Goal: Task Accomplishment & Management: Manage account settings

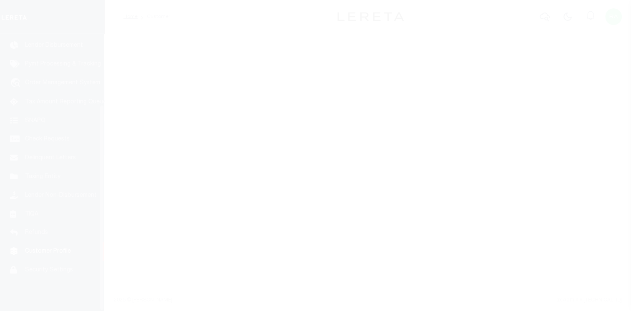
scroll to position [96, 0]
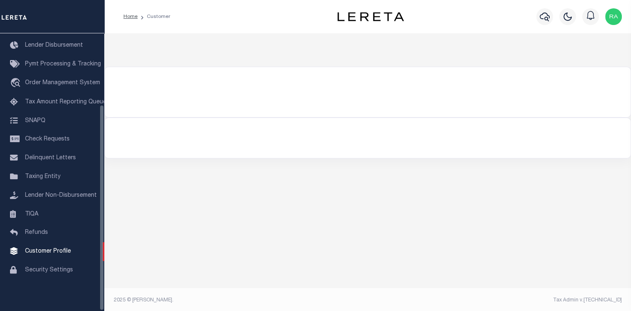
select select "2241"
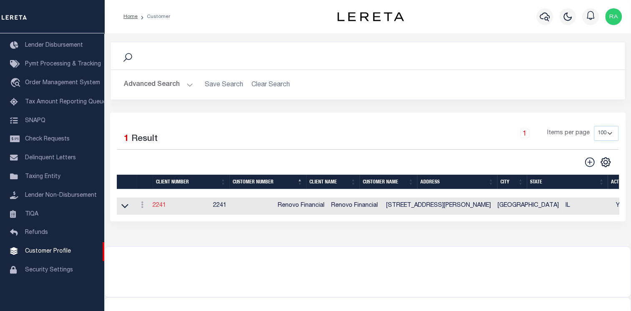
click at [156, 206] on link "2241" at bounding box center [159, 206] width 13 height 6
type input "Renovo Financial"
type input "2241"
type input "Renovo Financial"
type input "[PERSON_NAME]"
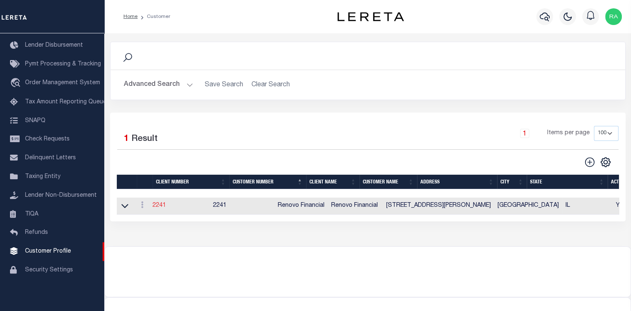
type input "[PERSON_NAME]"
select select "Mixed Portfolio"
type input "[PERSON_NAME]"
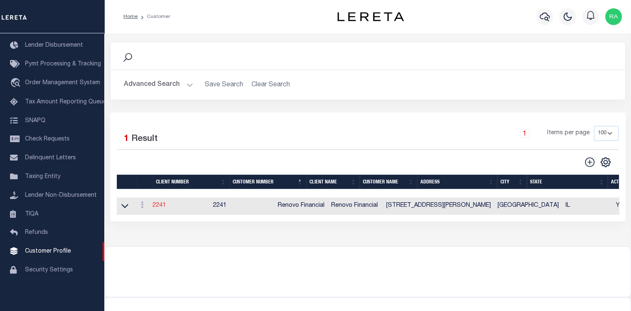
checkbox input "true"
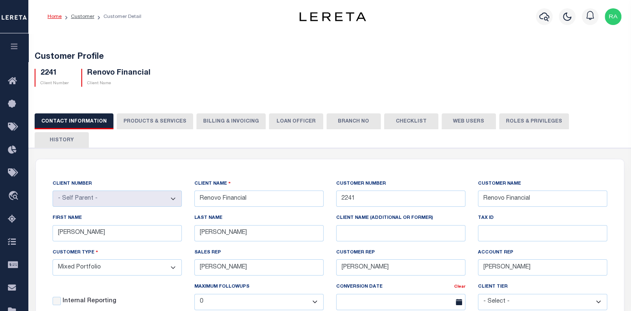
click at [551, 294] on select "- Select - Tier 1 Tier 2 Tier 3 Tier 4 Top 100" at bounding box center [542, 302] width 129 height 16
click at [435, 306] on div "CLIENT NUMBER - Self Parent - 1011 1012 1013 1014 1016 1017 1018 1019 1035 1036…" at bounding box center [329, 280] width 567 height 203
click at [272, 120] on button "LOAN OFFICER" at bounding box center [296, 121] width 54 height 16
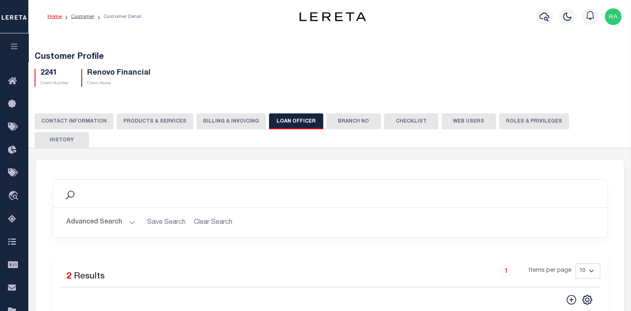
click at [238, 119] on button "Billing & Invoicing" at bounding box center [230, 121] width 69 height 16
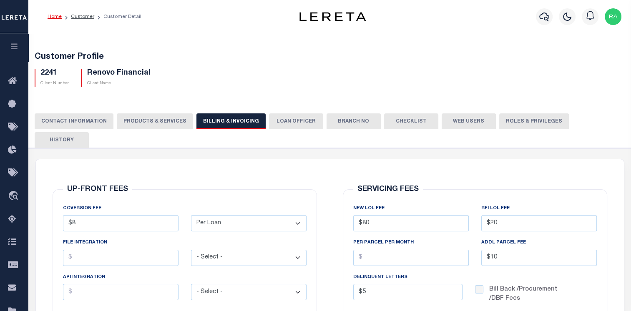
click at [161, 125] on button "PRODUCTS & SERVICES" at bounding box center [155, 121] width 76 height 16
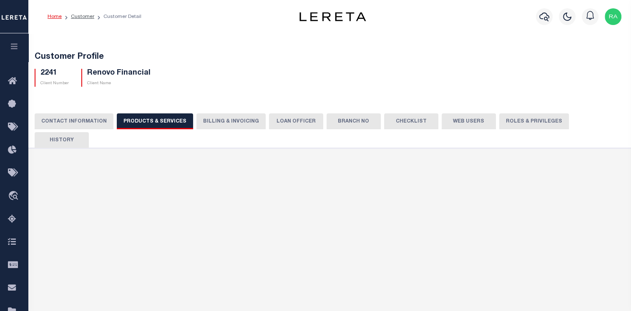
select select "STX"
radio input "true"
checkbox input "true"
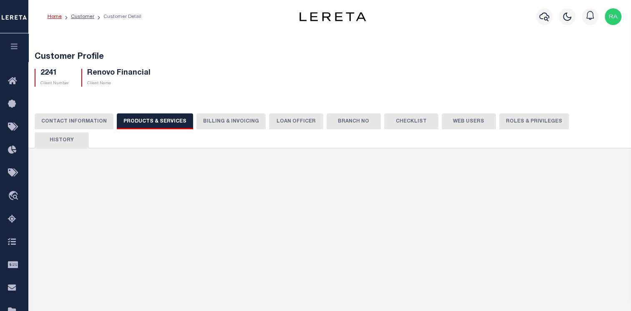
checkbox input "true"
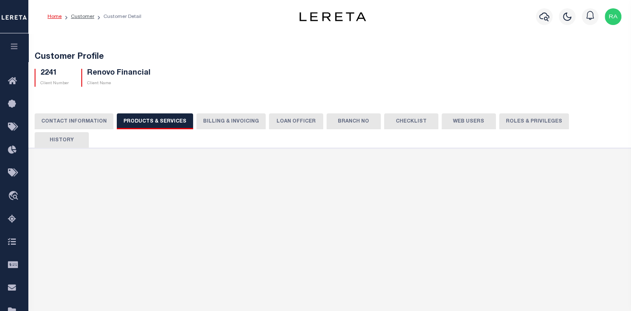
checkbox input "true"
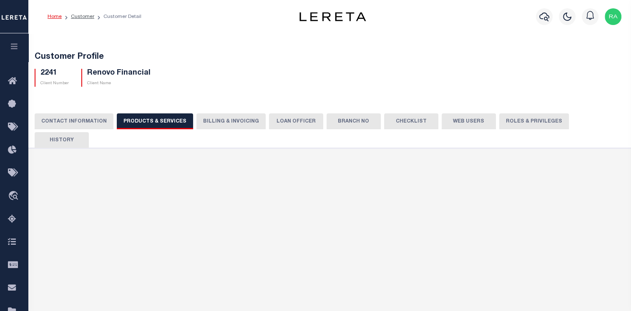
checkbox input "true"
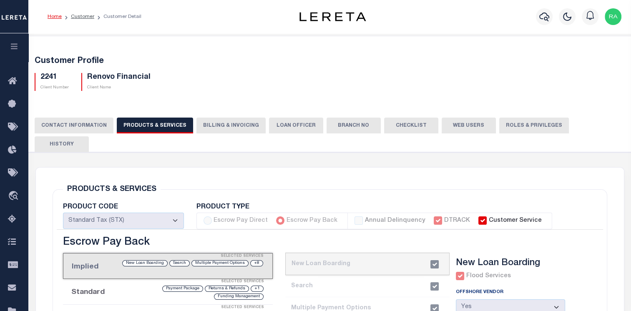
click at [370, 84] on div "2241 Client Number Renovo Financial Client Name" at bounding box center [329, 78] width 603 height 25
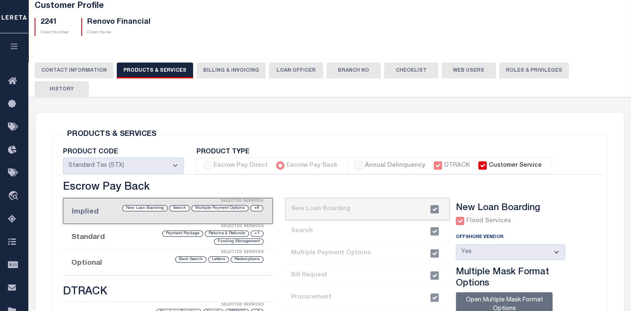
scroll to position [42, 0]
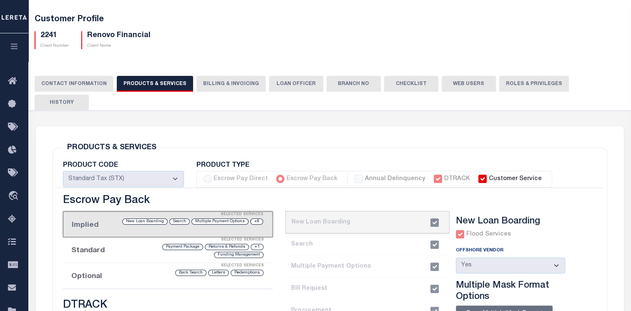
click at [82, 81] on button "CONTACT INFORMATION" at bounding box center [74, 84] width 79 height 16
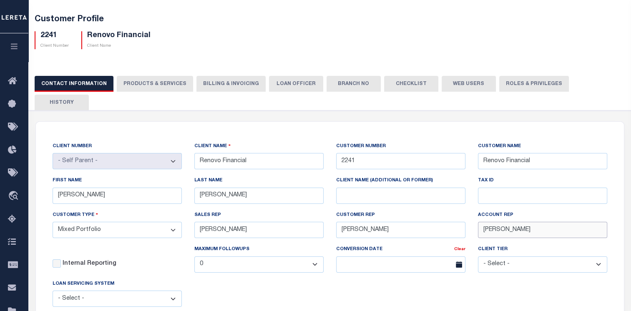
click at [573, 222] on input "[PERSON_NAME]" at bounding box center [542, 230] width 129 height 16
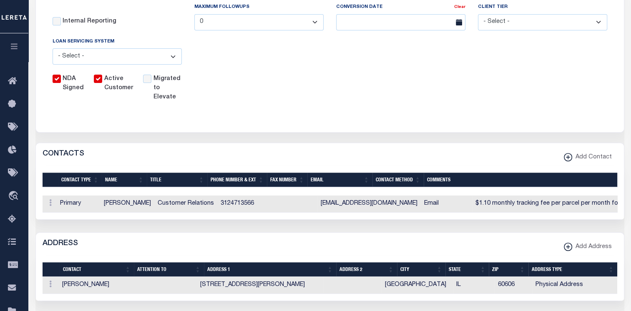
scroll to position [0, 0]
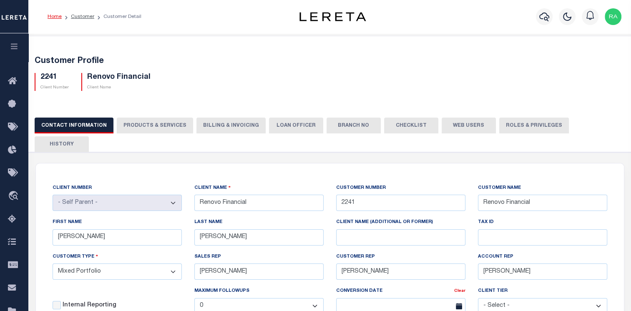
click at [157, 131] on button "PRODUCTS & SERVICES" at bounding box center [155, 126] width 76 height 16
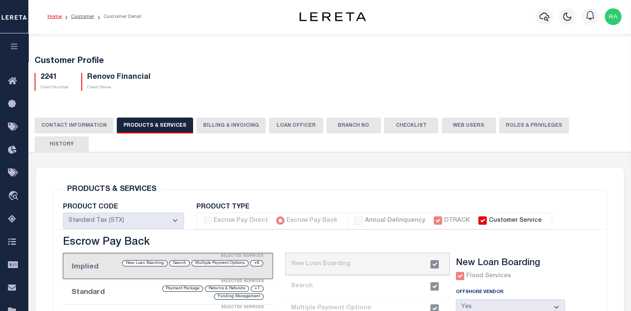
select select "STX"
click at [249, 128] on button "Billing & Invoicing" at bounding box center [230, 126] width 69 height 16
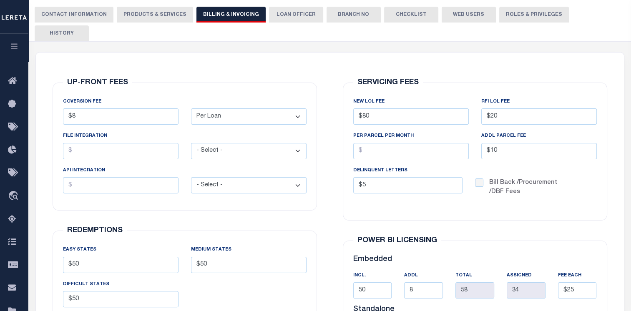
scroll to position [88, 0]
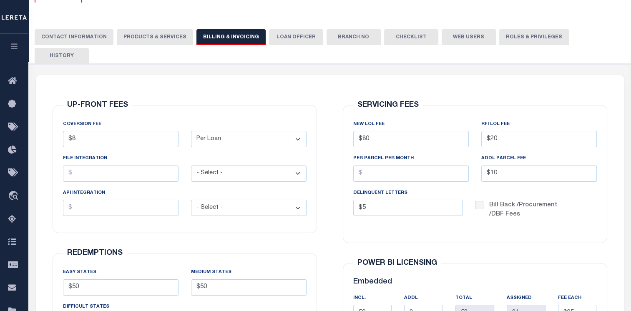
click at [252, 131] on select "- Select - Flat Per Loan Per Parcel" at bounding box center [249, 139] width 116 height 16
click at [253, 166] on select "- Select - Flat Per Loan Per Parcel" at bounding box center [249, 174] width 116 height 16
click at [280, 200] on select "- Select - Flat Per Loan Per Parcel" at bounding box center [249, 208] width 116 height 16
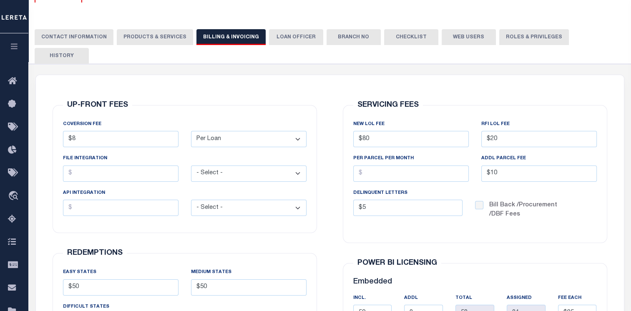
click at [280, 200] on select "- Select - Flat Per Loan Per Parcel" at bounding box center [249, 208] width 116 height 16
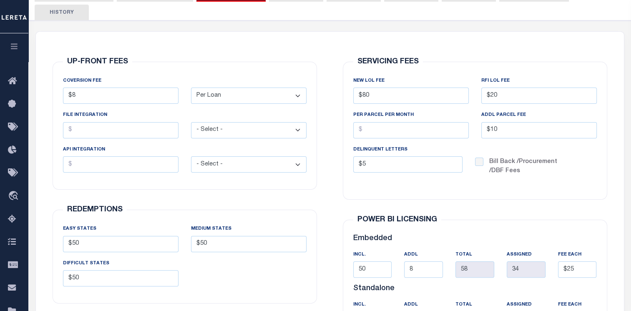
scroll to position [130, 0]
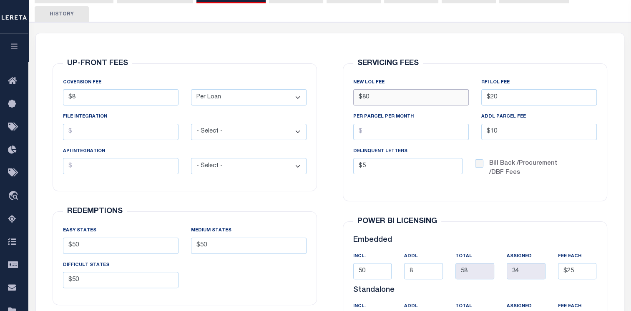
click at [414, 89] on input "$80" at bounding box center [411, 97] width 116 height 16
type input "$80.00"
click at [427, 124] on input "PER PARCEL PER MONTH" at bounding box center [411, 132] width 116 height 16
click at [427, 158] on input "$5" at bounding box center [407, 166] width 109 height 16
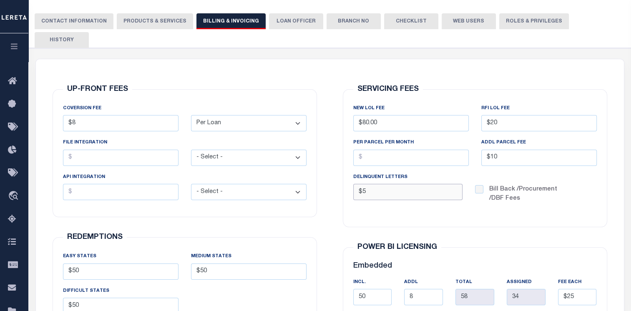
scroll to position [88, 0]
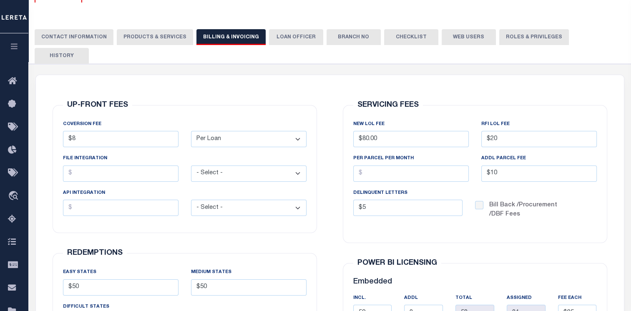
type input "$5.00"
click at [284, 42] on button "LOAN OFFICER" at bounding box center [296, 37] width 54 height 16
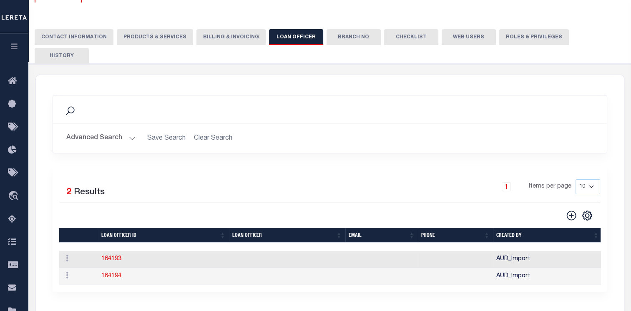
click at [335, 43] on button "Branch No" at bounding box center [354, 37] width 54 height 16
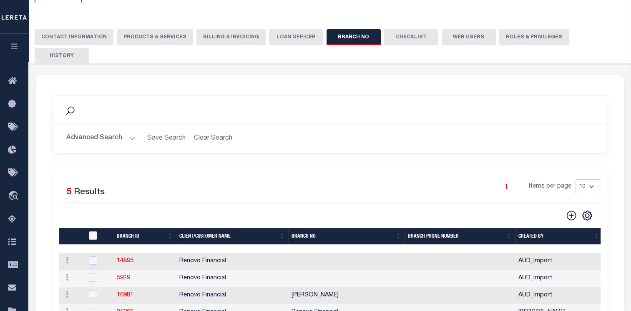
click at [409, 44] on button "Checklist" at bounding box center [411, 37] width 54 height 16
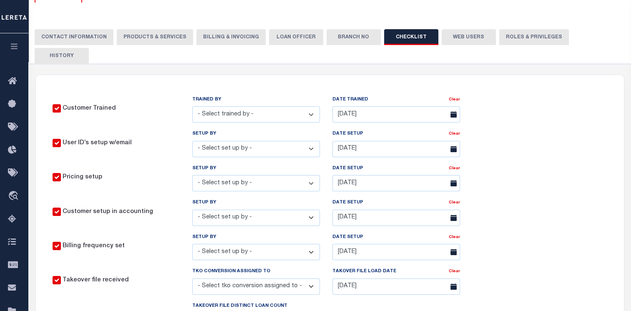
click at [314, 244] on select "- Select set up by - [PERSON_NAME] [PERSON_NAME] [PERSON_NAME] [PERSON_NAME] [P…" at bounding box center [256, 252] width 128 height 16
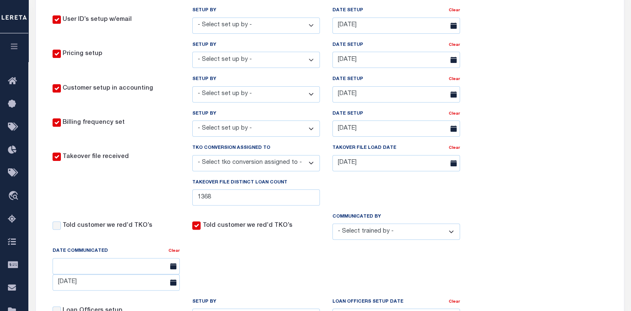
scroll to position [214, 0]
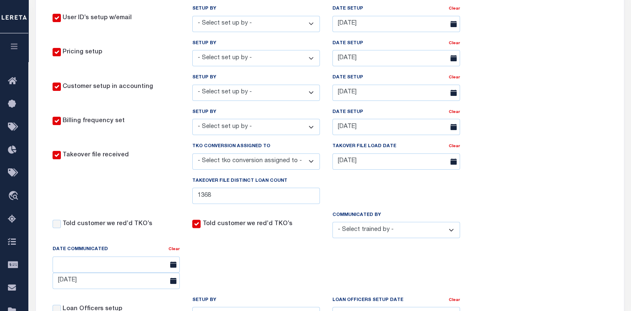
click at [274, 153] on select "- Select tko conversion assigned to - [PERSON_NAME] [PERSON_NAME] [PERSON_NAME]…" at bounding box center [256, 161] width 128 height 16
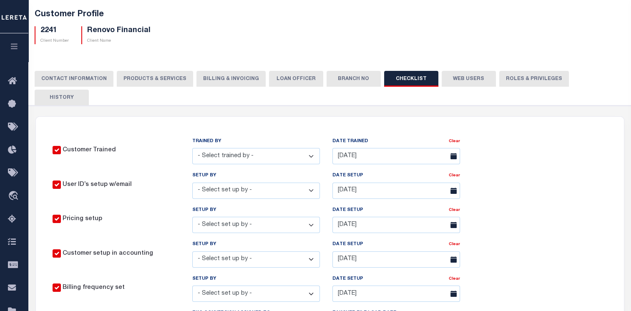
scroll to position [0, 0]
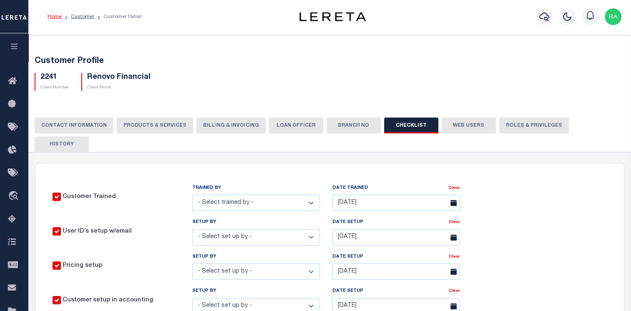
click at [508, 124] on button "Roles & Privileges" at bounding box center [534, 126] width 70 height 16
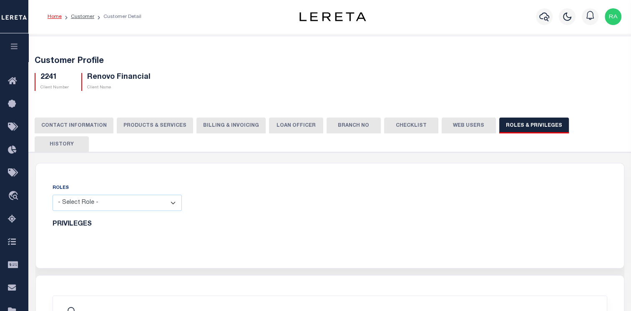
click at [179, 195] on select "- Select Role - Loan Officer Loan Servicer Operational Admin View Only" at bounding box center [117, 203] width 129 height 16
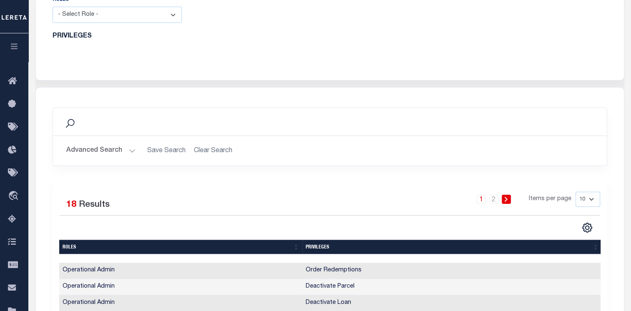
scroll to position [42, 0]
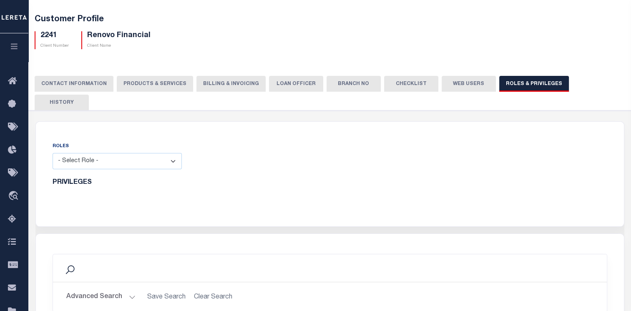
click at [89, 95] on button "History" at bounding box center [62, 103] width 54 height 16
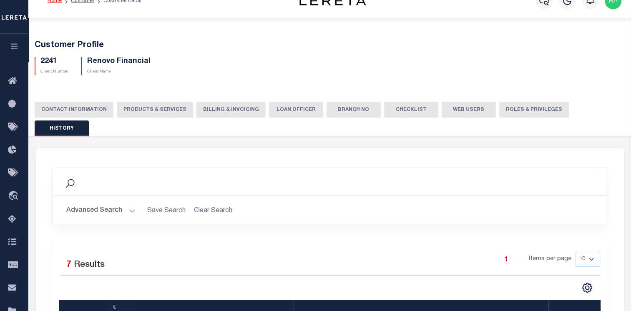
scroll to position [0, 0]
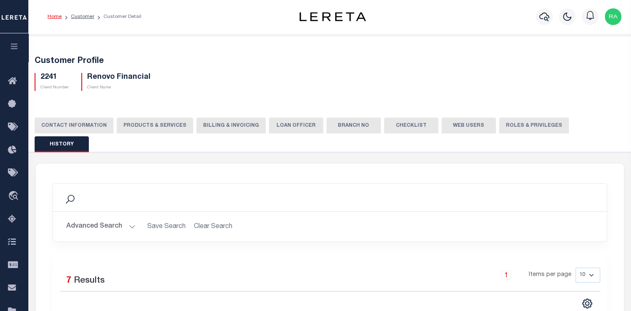
click at [215, 128] on button "Billing & Invoicing" at bounding box center [230, 126] width 69 height 16
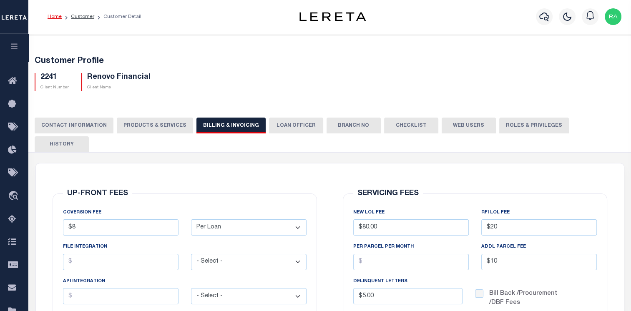
click at [257, 164] on div "UP-FRONT FEES COVERSION FEE $8 - Select - Flat Per Loan Per Parcel" at bounding box center [185, 315] width 278 height 302
click at [265, 219] on select "- Select - Flat Per Loan Per Parcel" at bounding box center [249, 227] width 116 height 16
click at [269, 184] on div "UP-FRONT FEES COVERSION FEE $8 - Select - Flat Per Loan Per Parcel - Select -" at bounding box center [185, 258] width 278 height 148
click at [164, 128] on button "PRODUCTS & SERVICES" at bounding box center [155, 126] width 76 height 16
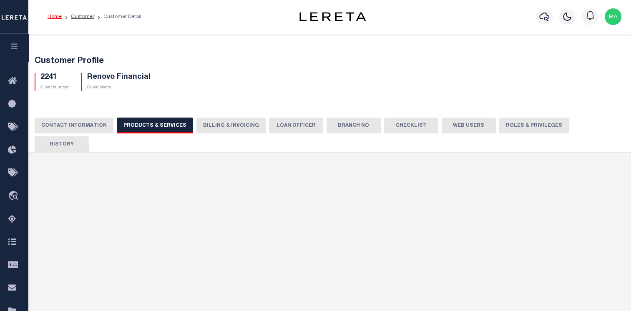
select select "STX"
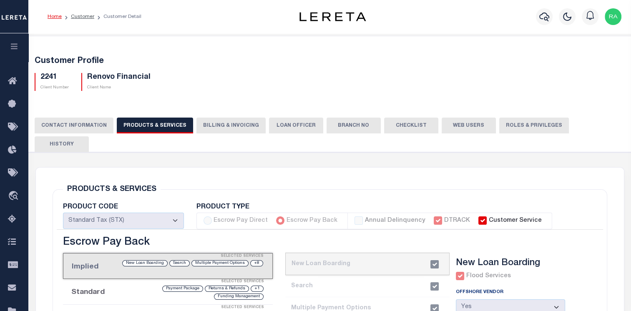
click at [51, 120] on button "CONTACT INFORMATION" at bounding box center [74, 126] width 79 height 16
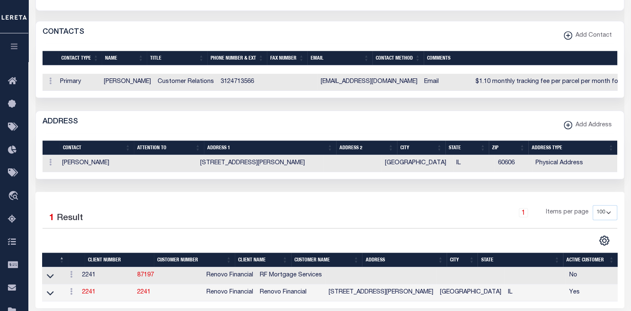
scroll to position [417, 0]
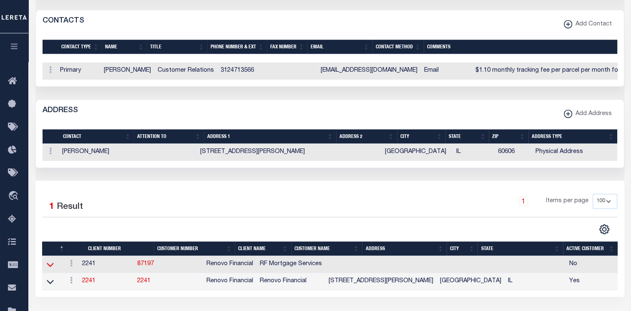
click at [48, 260] on icon at bounding box center [50, 264] width 7 height 9
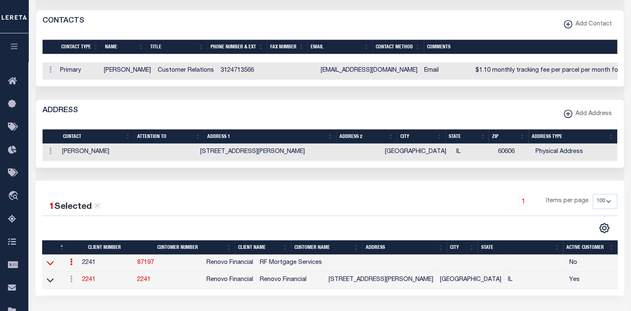
click at [52, 262] on icon at bounding box center [50, 264] width 7 height 4
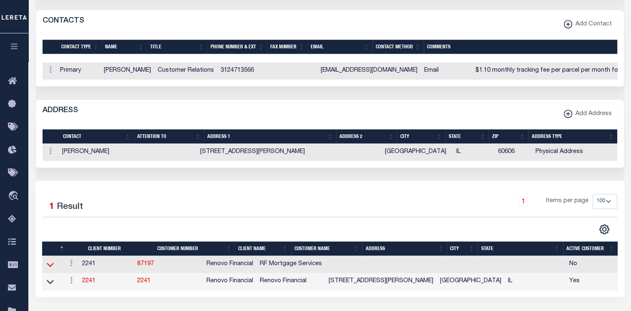
click at [52, 260] on icon at bounding box center [50, 264] width 7 height 9
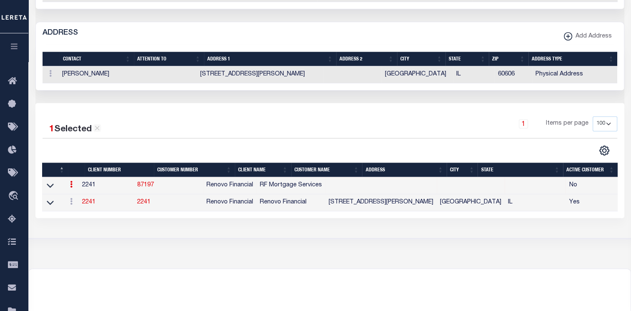
scroll to position [501, 0]
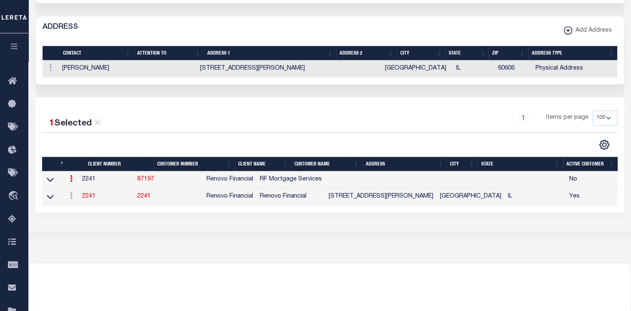
click at [154, 176] on link "87197" at bounding box center [145, 179] width 17 height 6
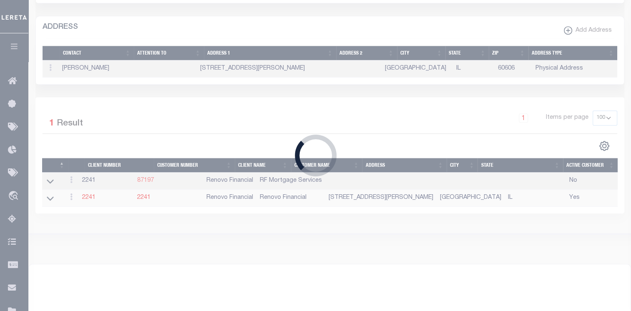
select select "2241"
type input "87197"
type input "RF Mortgage Services"
checkbox input "false"
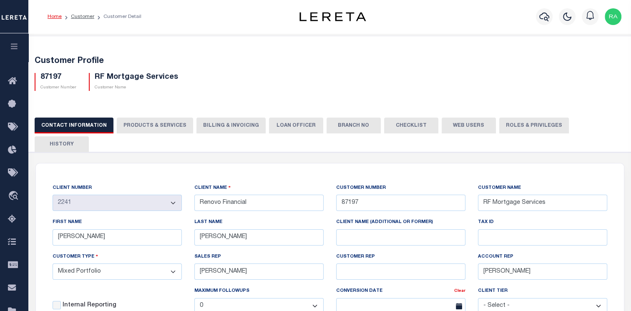
click at [156, 118] on button "PRODUCTS & SERVICES" at bounding box center [155, 126] width 76 height 16
select select "STX"
checkbox input "false"
type textarea "$1.10 monthly tracking fee per parcel per month for Refi Parcel in excess of 5 …"
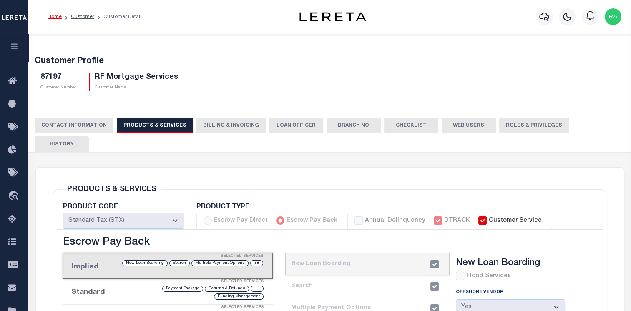
click at [214, 118] on button "Billing & Invoicing" at bounding box center [230, 126] width 69 height 16
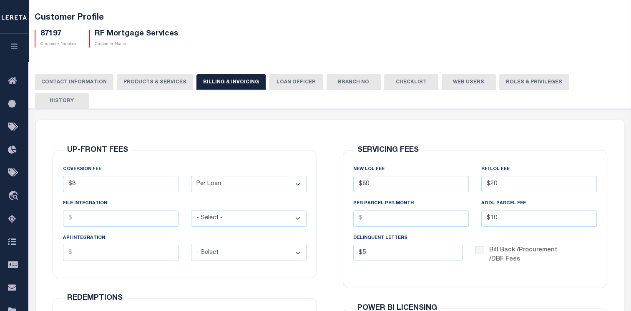
scroll to position [42, 0]
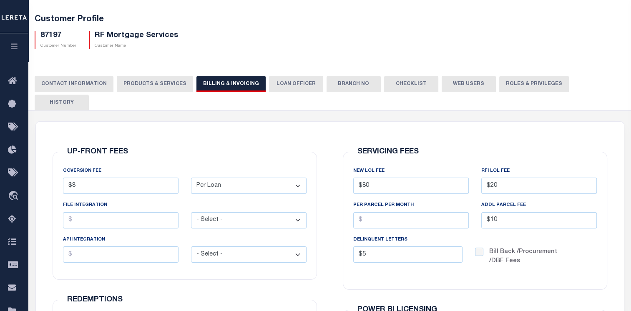
click at [145, 83] on button "PRODUCTS & SERVICES" at bounding box center [155, 84] width 76 height 16
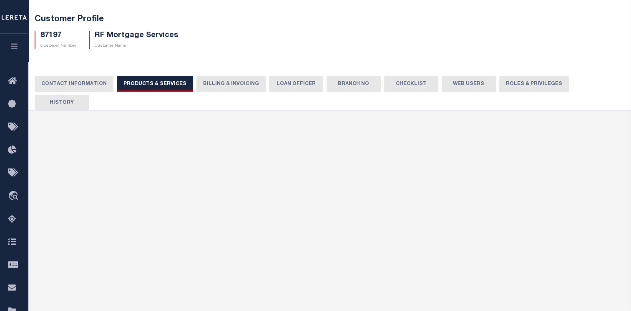
select select "STX"
type textarea "$1.10 monthly tracking fee per parcel per month for Refi Parcel in excess of 5 …"
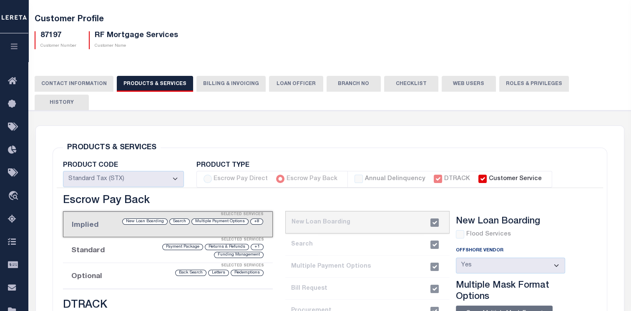
click at [87, 81] on button "CONTACT INFORMATION" at bounding box center [74, 84] width 79 height 16
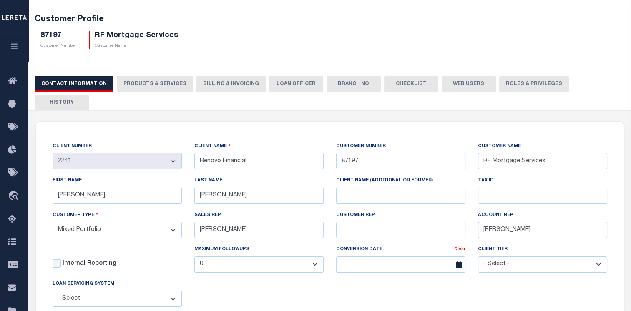
click at [125, 222] on select "- Select - Residential Commercial Mixed Portfolio" at bounding box center [117, 230] width 129 height 16
click at [117, 222] on select "- Select - Residential Commercial Mixed Portfolio" at bounding box center [117, 230] width 129 height 16
click at [538, 257] on select "- Select - Tier 1 Tier 2 Tier 3 Tier 4 Top 100" at bounding box center [542, 265] width 129 height 16
click at [256, 284] on div "CLIENT NUMBER - Self Parent - 1011 1012 1013 1014 1016 1017 1018 1019 1035 1036…" at bounding box center [329, 243] width 567 height 203
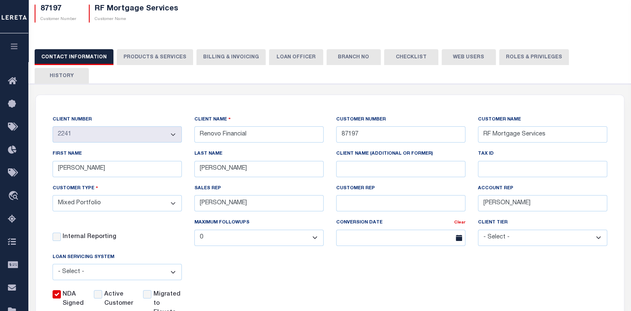
scroll to position [83, 0]
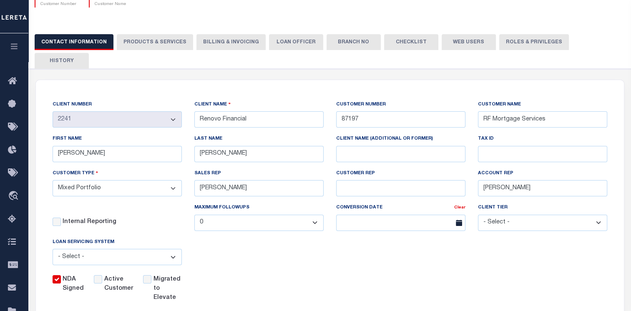
click at [280, 215] on select "0 1 2 3 4 5 6 7 8 9 10 11 12" at bounding box center [258, 223] width 129 height 16
click at [297, 245] on div "CLIENT NUMBER - Self Parent - 1011 1012 1013 1014 1016 1017 1018 1019 1035 1036…" at bounding box center [329, 201] width 567 height 203
click at [372, 180] on input "CUSTOMER REP" at bounding box center [400, 188] width 129 height 16
click at [313, 293] on div "CLIENT NUMBER - Self Parent - 1011 1012 1013 1014 1016 1017 1018 1019 1035 1036…" at bounding box center [330, 201] width 588 height 243
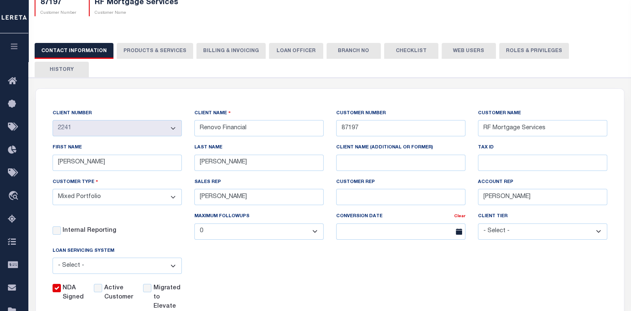
scroll to position [60, 0]
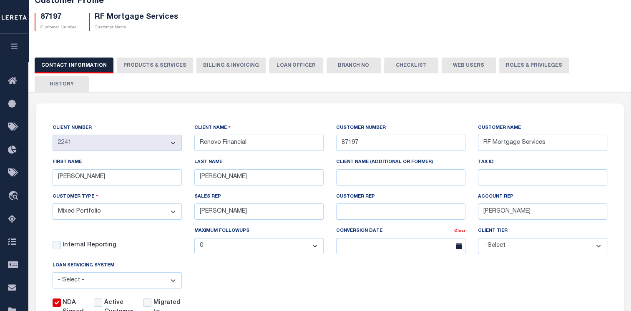
click at [504, 238] on select "- Select - Tier 1 Tier 2 Tier 3 Tier 4 Top 100" at bounding box center [542, 246] width 129 height 16
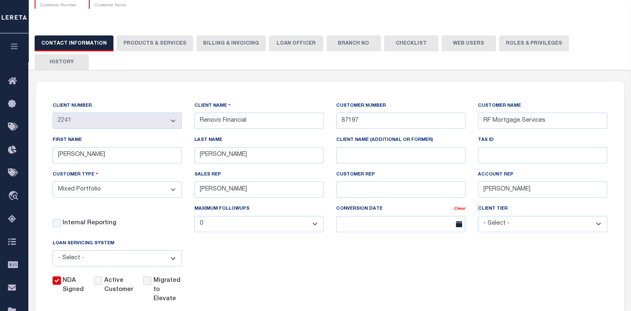
scroll to position [102, 0]
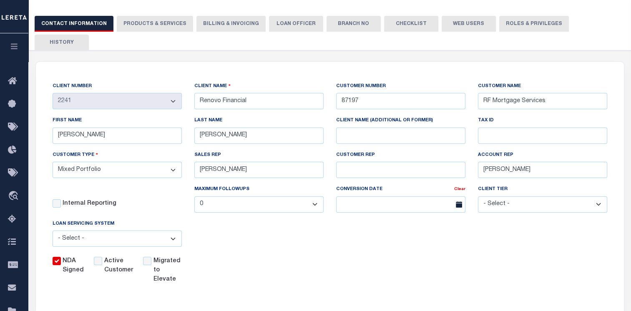
click at [518, 196] on select "- Select - Tier 1 Tier 2 Tier 3 Tier 4 Top 100" at bounding box center [542, 204] width 129 height 16
click at [151, 25] on button "PRODUCTS & SERVICES" at bounding box center [155, 24] width 76 height 16
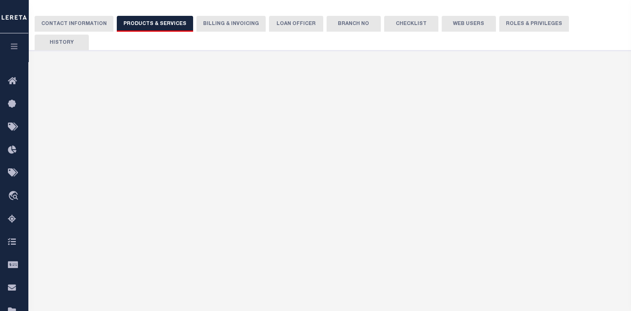
select select "STX"
type textarea "$1.10 monthly tracking fee per parcel per month for Refi Parcel in excess of 5 …"
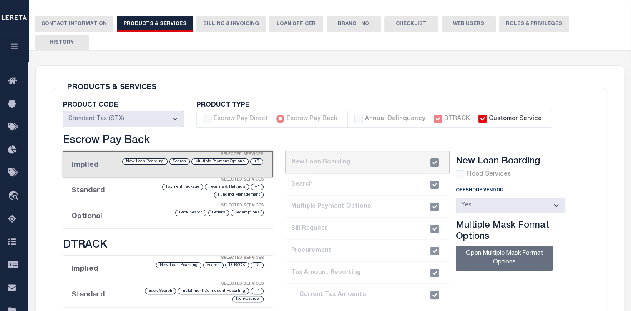
click at [73, 29] on button "CONTACT INFORMATION" at bounding box center [74, 24] width 79 height 16
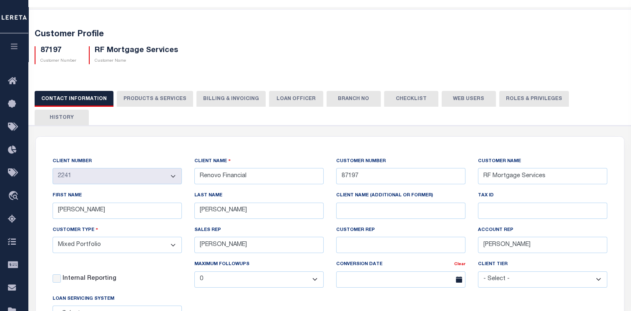
scroll to position [0, 0]
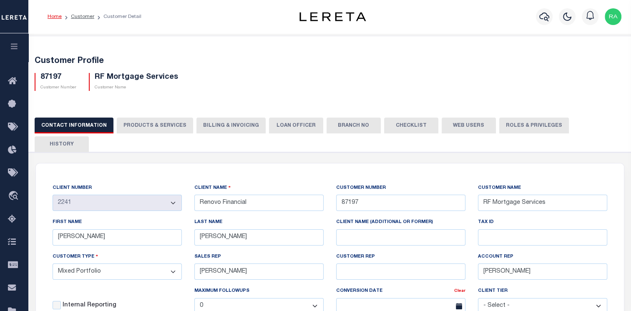
click at [224, 118] on button "Billing & Invoicing" at bounding box center [230, 126] width 69 height 16
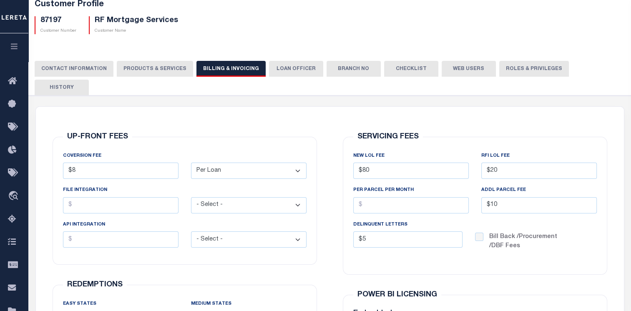
scroll to position [47, 0]
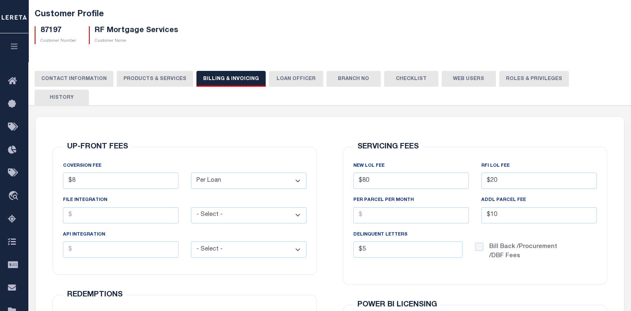
click at [58, 81] on button "CONTACT INFORMATION" at bounding box center [74, 79] width 79 height 16
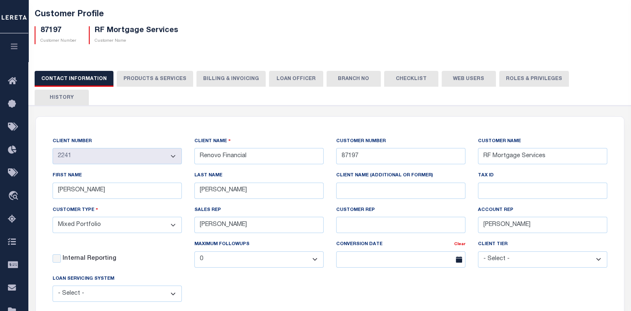
click at [558, 252] on select "- Select - Tier 1 Tier 2 Tier 3 Tier 4 Top 100" at bounding box center [542, 260] width 129 height 16
click at [499, 252] on select "- Select - Tier 1 Tier 2 Tier 3 Tier 4 Top 100" at bounding box center [542, 260] width 129 height 16
click at [516, 252] on select "- Select - Tier 1 Tier 2 Tier 3 Tier 4 Top 100" at bounding box center [542, 260] width 129 height 16
click at [486, 262] on div "CLIENT NUMBER - Self Parent - 1011 1012 1013 1014 1016 1017 1018 1019 1035 1036…" at bounding box center [329, 238] width 567 height 203
click at [144, 78] on button "PRODUCTS & SERVICES" at bounding box center [155, 79] width 76 height 16
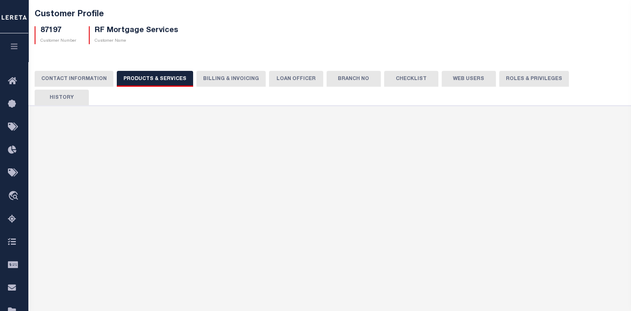
select select "STX"
type textarea "$1.10 monthly tracking fee per parcel per month for Refi Parcel in excess of 5 …"
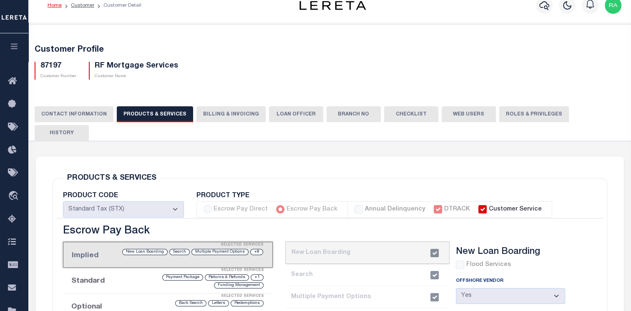
scroll to position [5, 0]
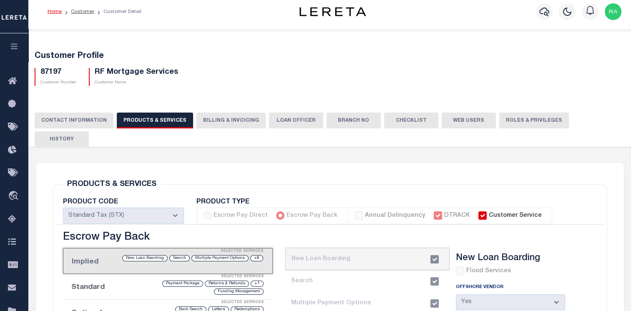
click at [203, 114] on button "Billing & Invoicing" at bounding box center [230, 121] width 69 height 16
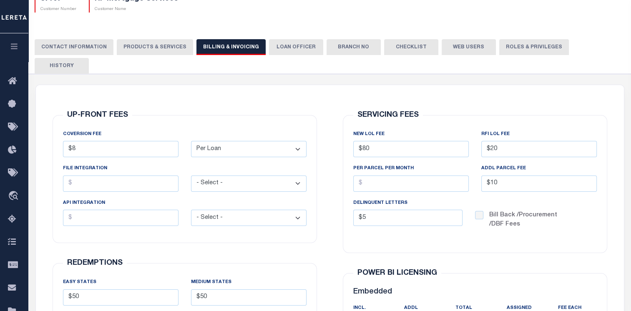
scroll to position [88, 0]
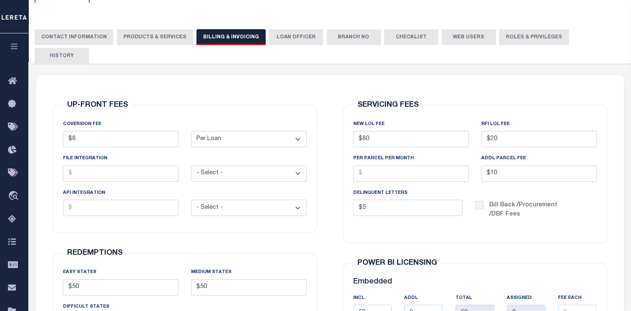
click at [292, 131] on select "- Select - Flat Per Loan Per Parcel" at bounding box center [249, 139] width 116 height 16
